Goal: Find specific fact: Locate a discrete piece of known information

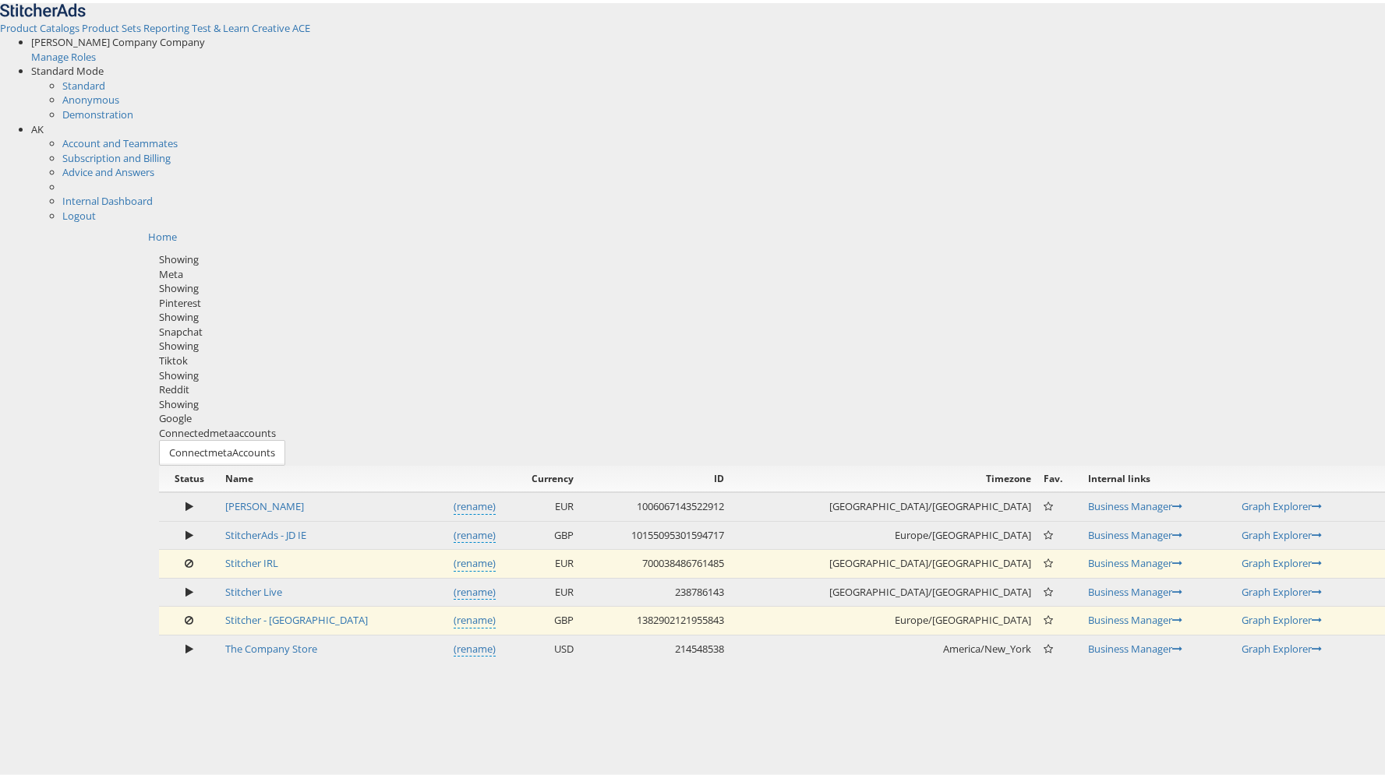
click at [694, 379] on div "Reddit" at bounding box center [772, 386] width 1226 height 15
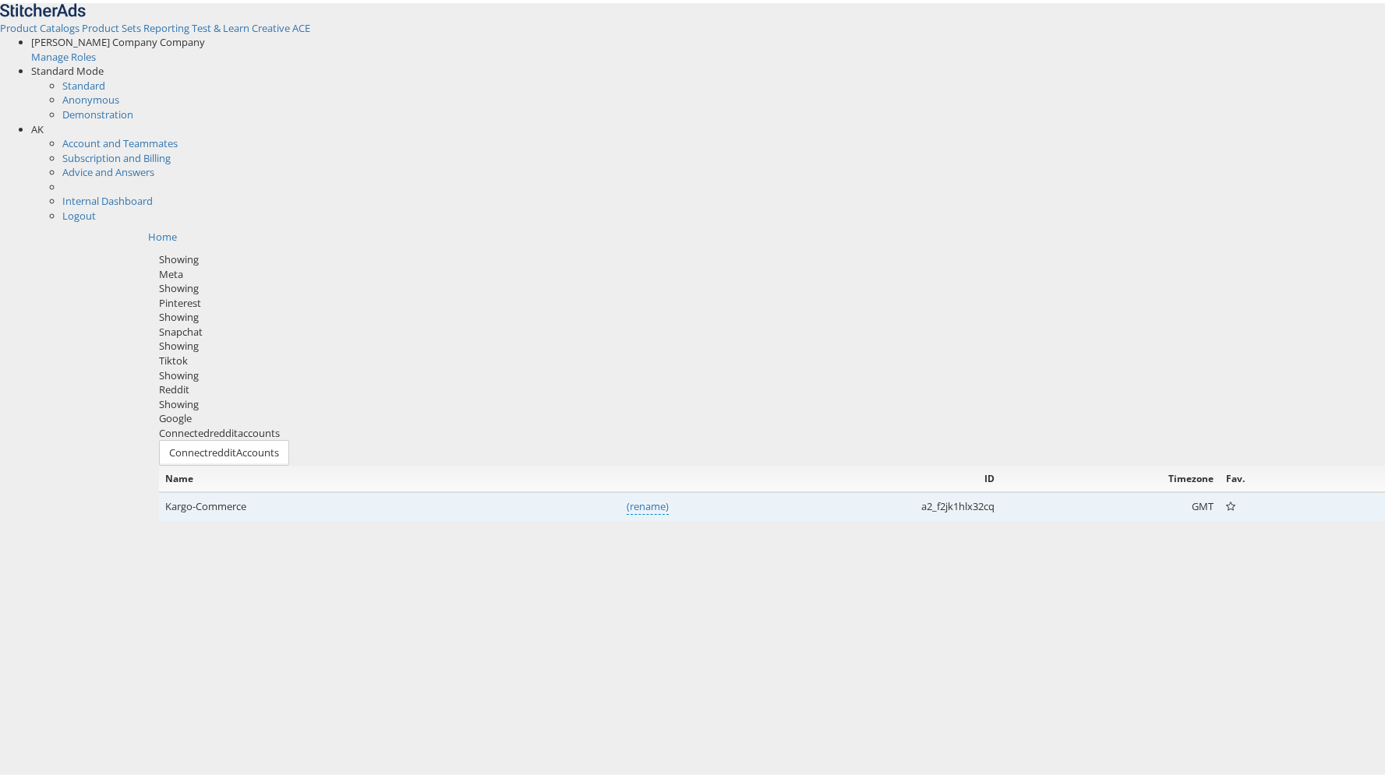
click at [799, 489] on td "a2_f2jk1hlx32cq" at bounding box center [838, 503] width 326 height 29
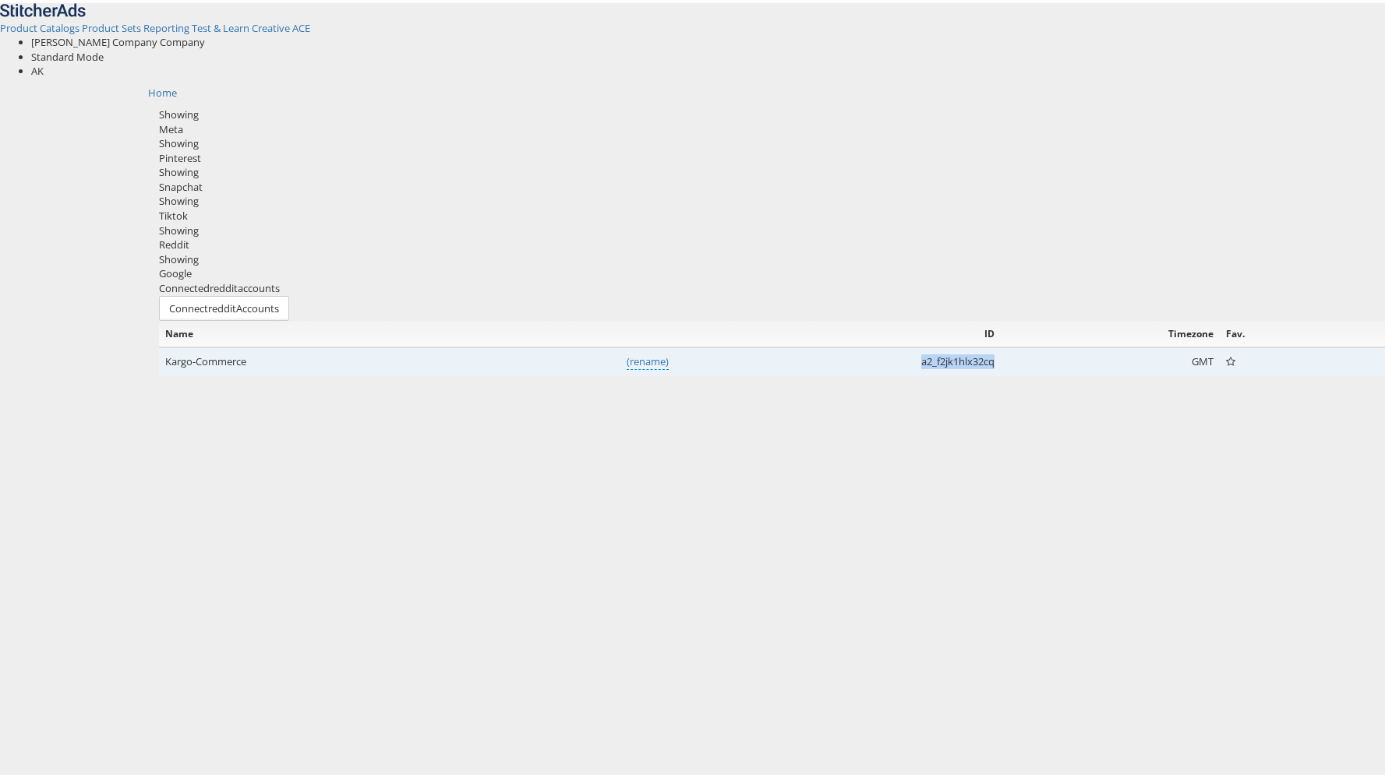
copy td "a2_f2jk1hlx32cq"
